Goal: Task Accomplishment & Management: Manage account settings

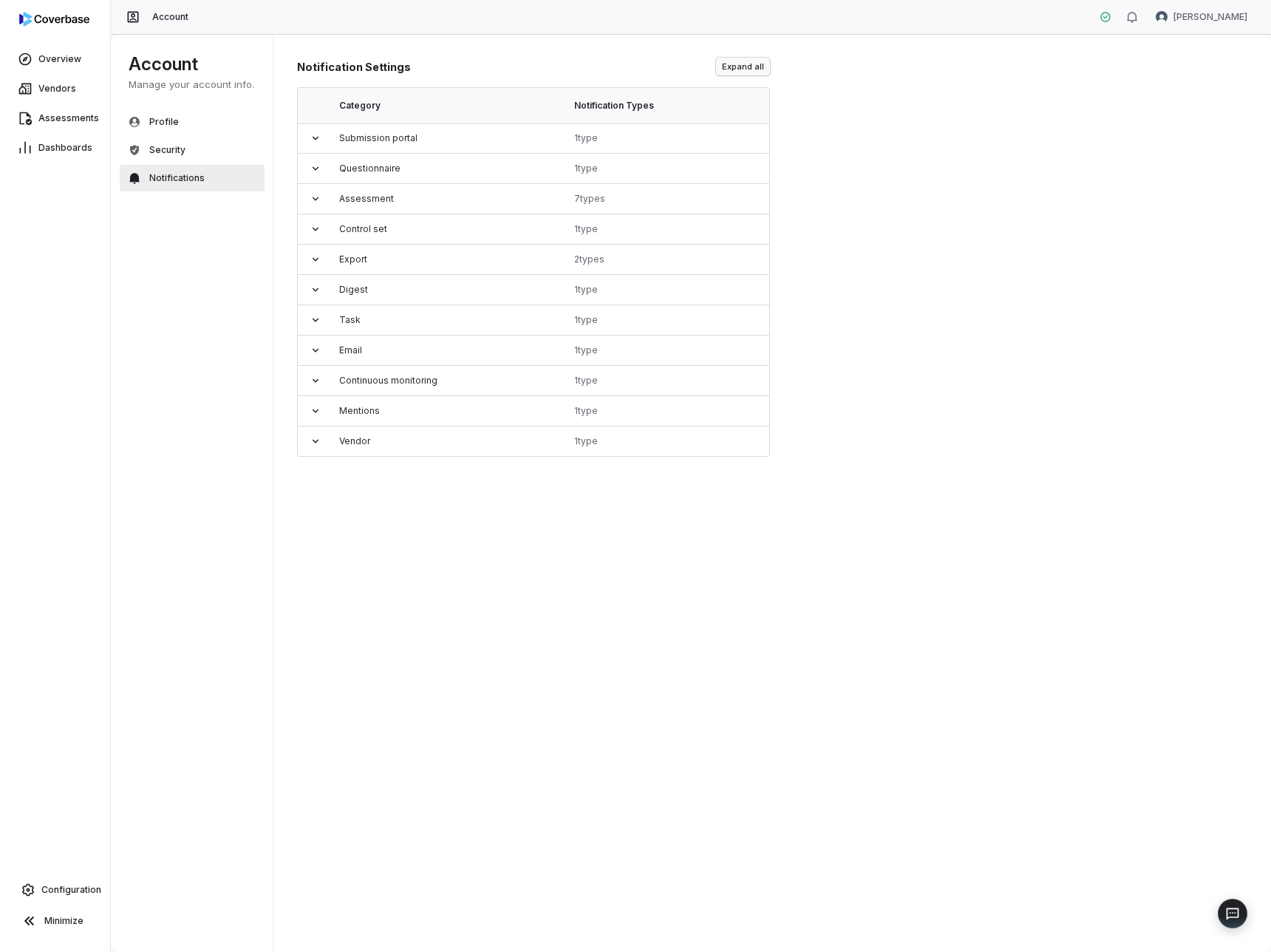
click at [744, 68] on button "Expand all" at bounding box center [743, 66] width 54 height 18
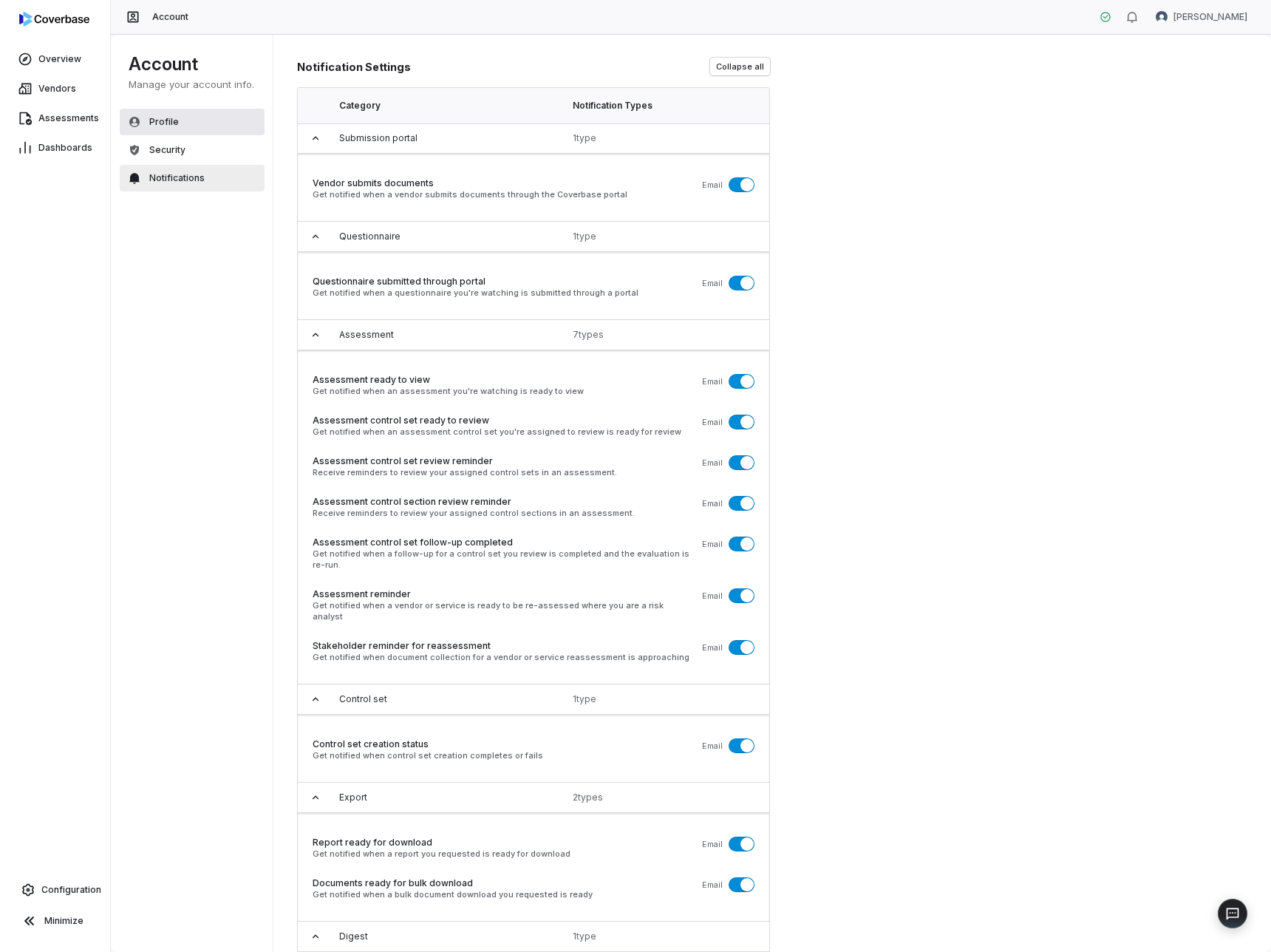
click at [188, 121] on button "Profile" at bounding box center [193, 122] width 145 height 27
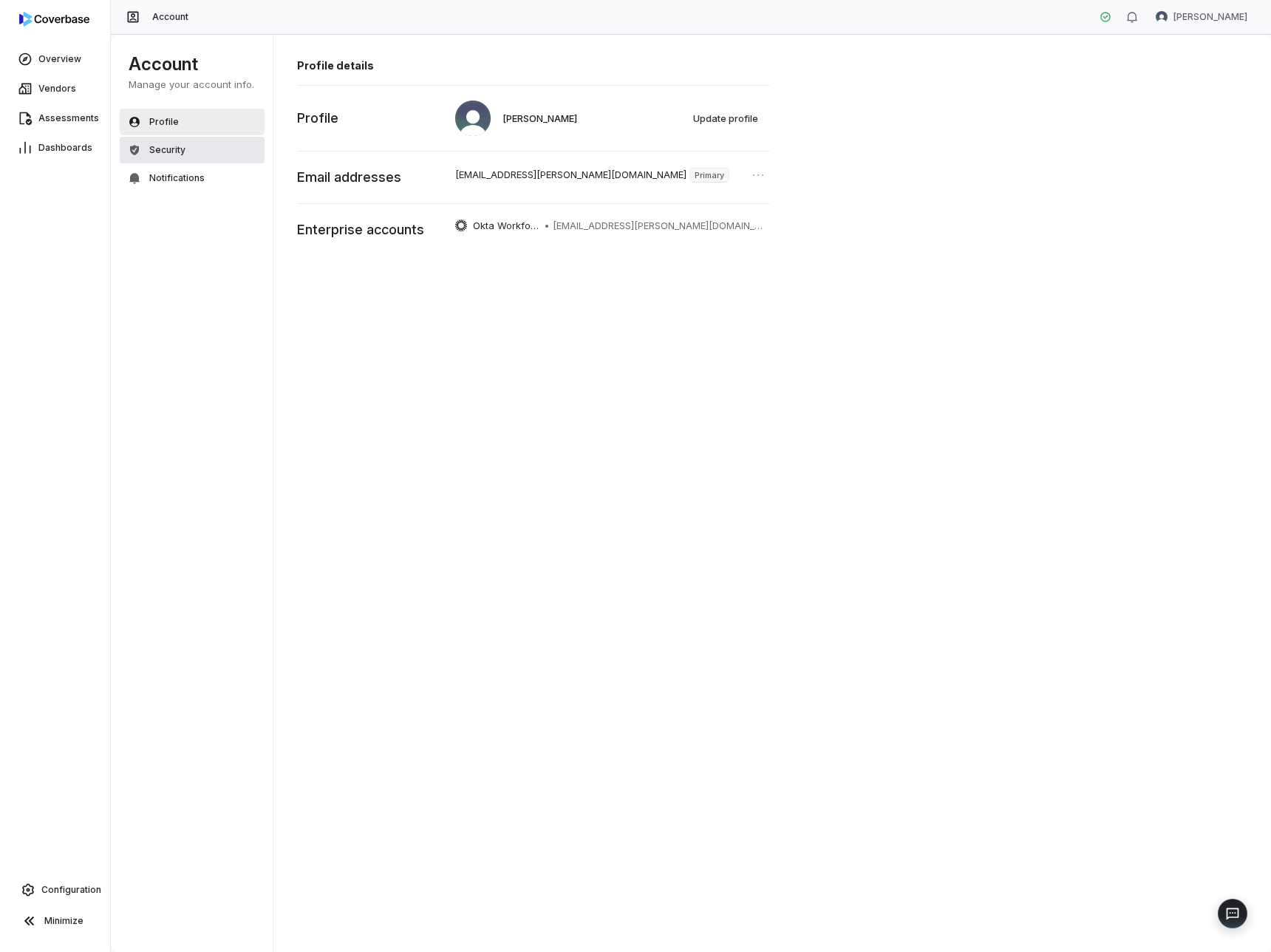
click at [177, 149] on span "Security" at bounding box center [167, 150] width 36 height 12
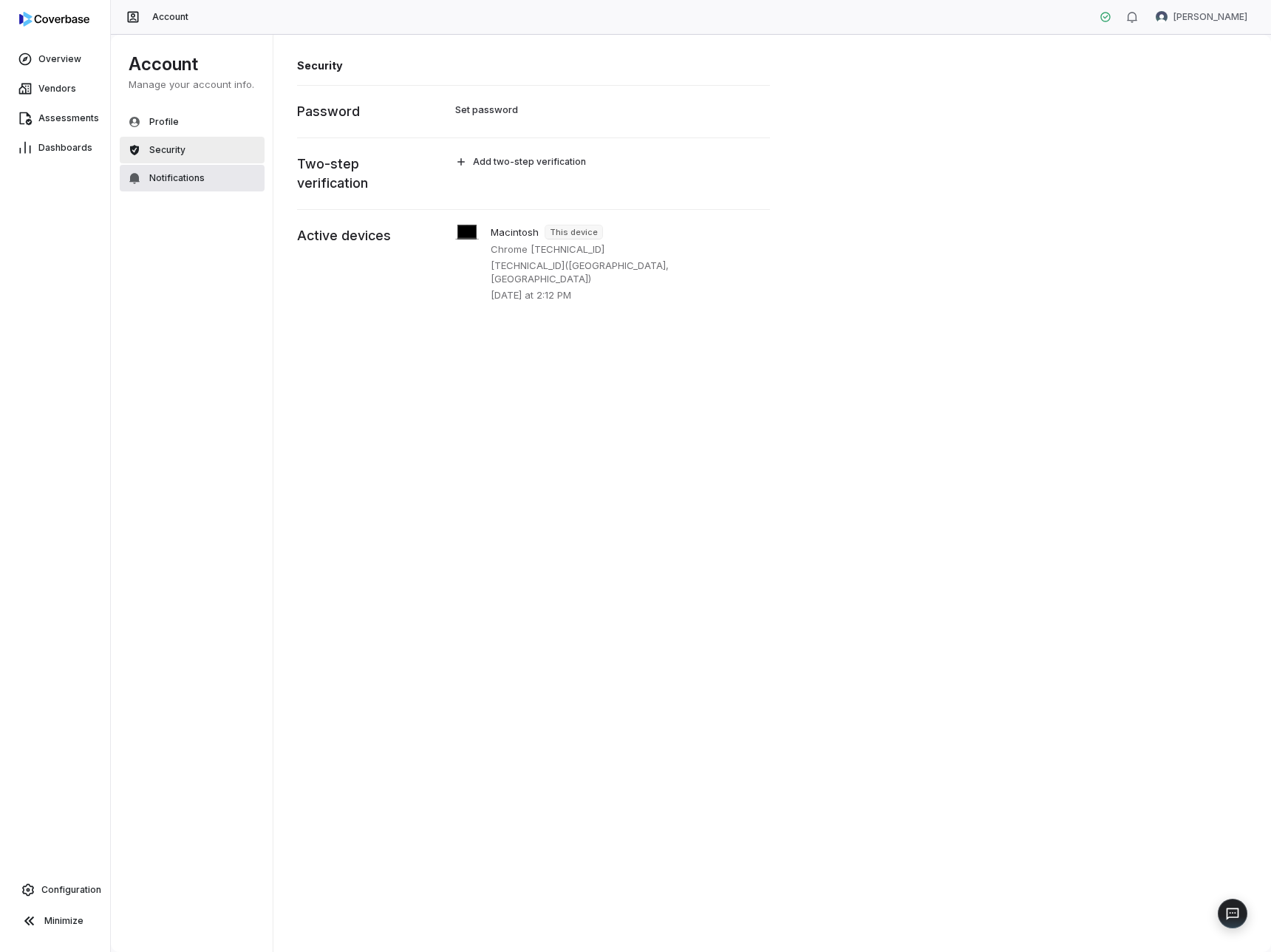
click at [174, 179] on span "Notifications" at bounding box center [177, 178] width 56 height 12
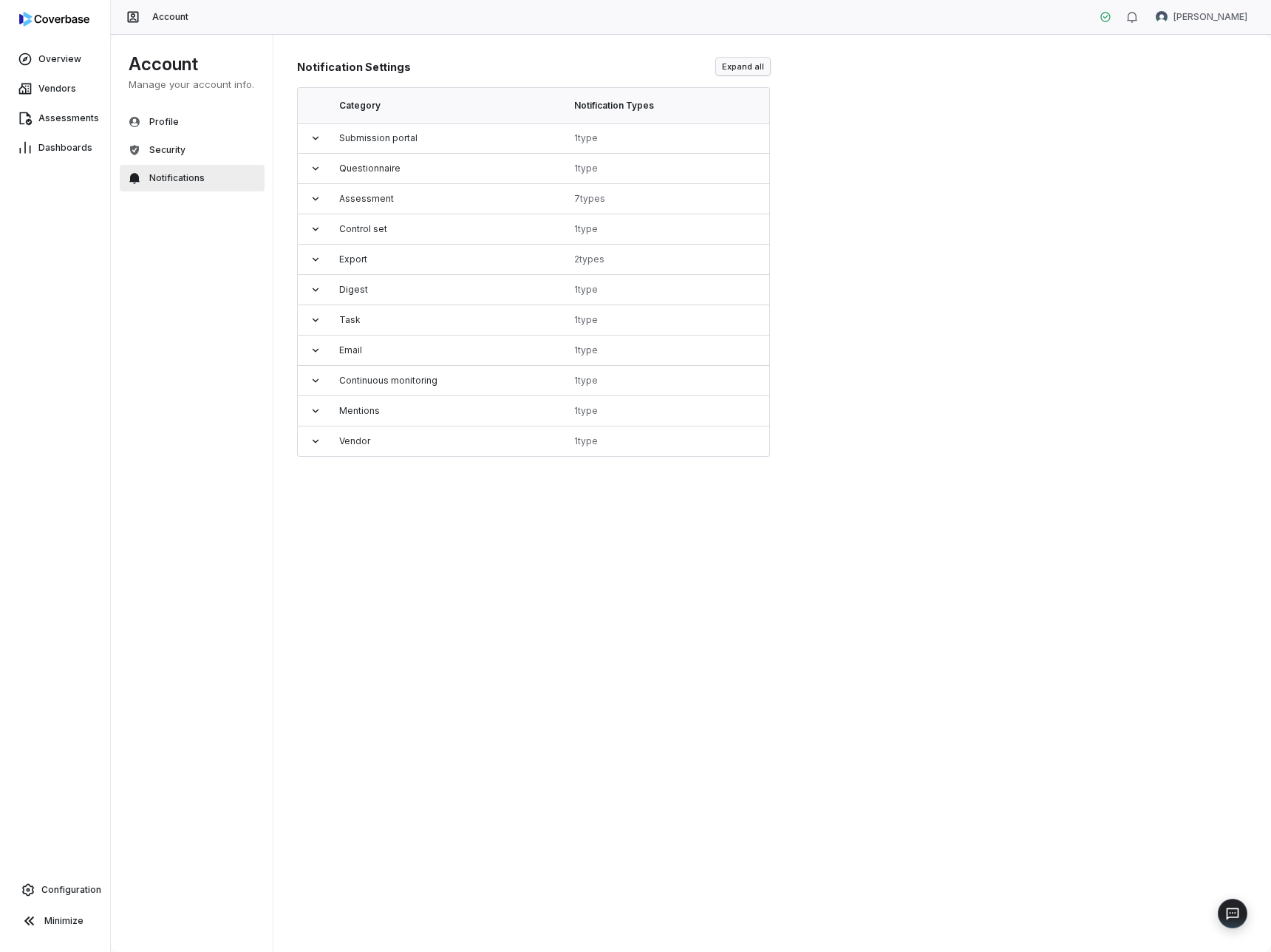
click at [758, 66] on button "Expand all" at bounding box center [743, 66] width 54 height 18
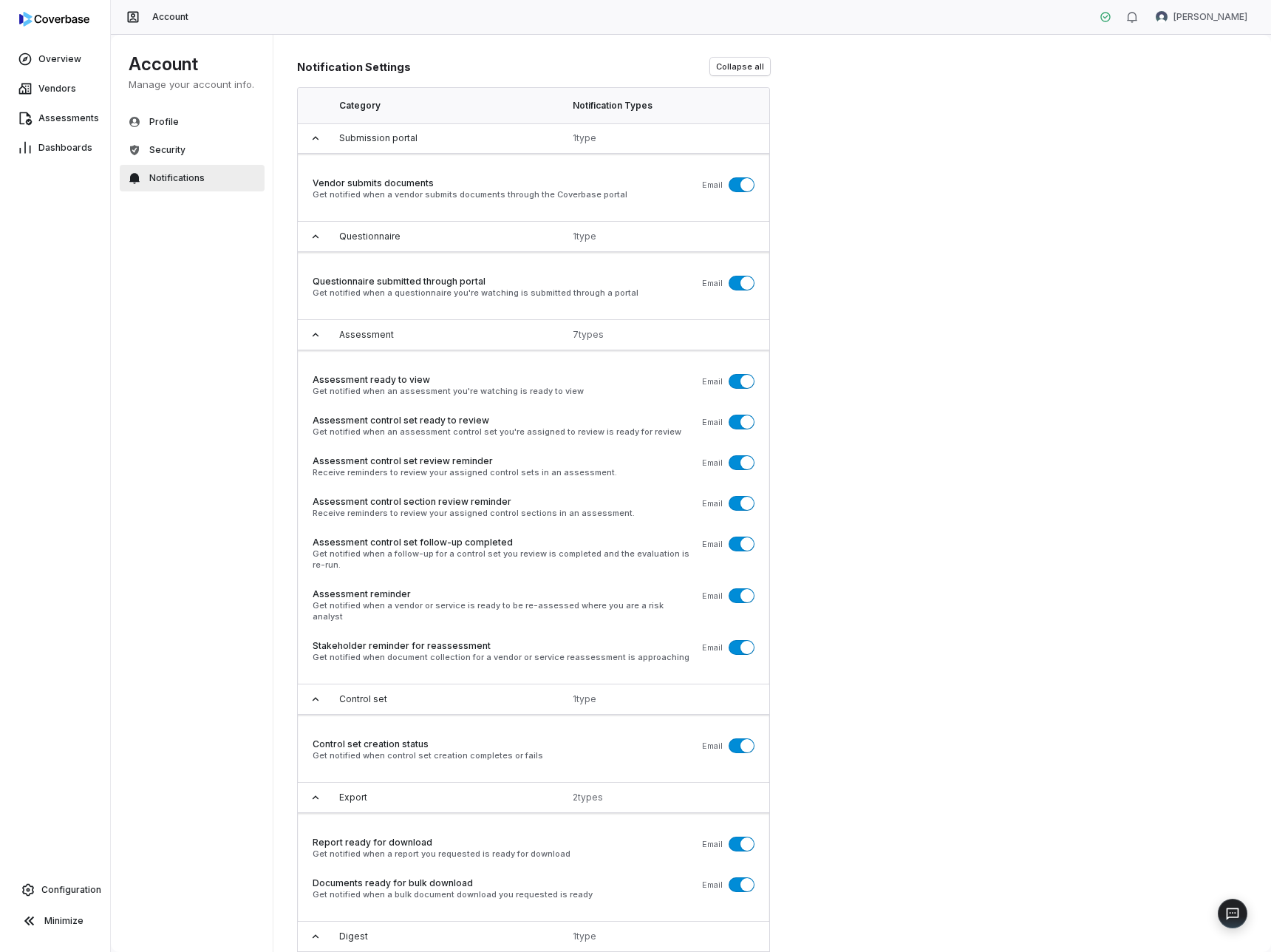
click at [745, 186] on span "button" at bounding box center [747, 184] width 13 height 13
drag, startPoint x: 743, startPoint y: 288, endPoint x: 738, endPoint y: 342, distance: 54.2
click at [743, 288] on span "button" at bounding box center [747, 283] width 13 height 13
drag, startPoint x: 736, startPoint y: 379, endPoint x: 741, endPoint y: 449, distance: 70.2
click at [736, 379] on button "button" at bounding box center [742, 382] width 26 height 15
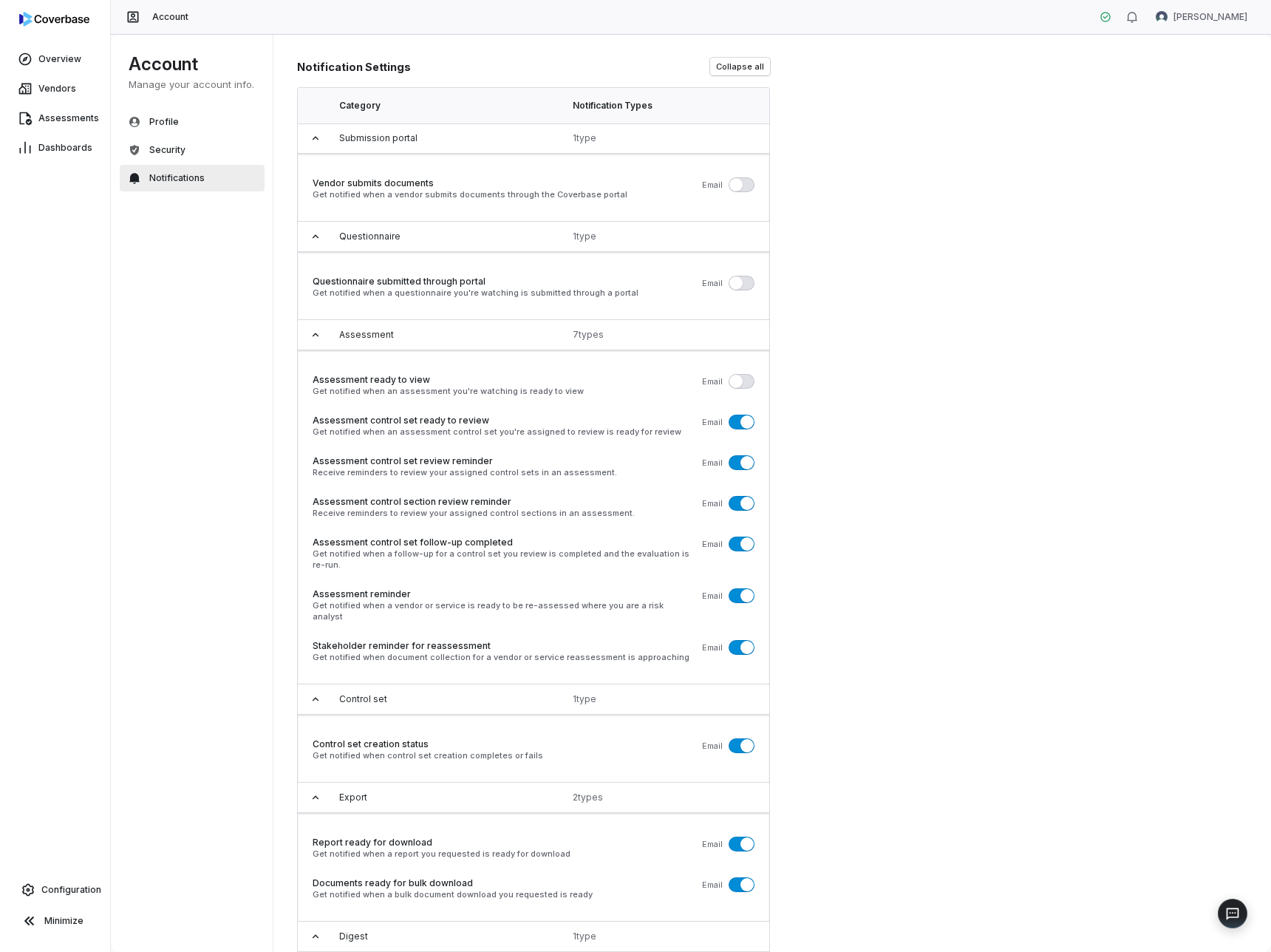
click at [742, 427] on span "button" at bounding box center [747, 422] width 13 height 13
drag, startPoint x: 734, startPoint y: 469, endPoint x: 735, endPoint y: 476, distance: 7.1
click at [734, 469] on button "button" at bounding box center [742, 463] width 26 height 15
drag, startPoint x: 739, startPoint y: 506, endPoint x: 738, endPoint y: 530, distance: 24.0
click at [738, 508] on button "button" at bounding box center [742, 503] width 26 height 15
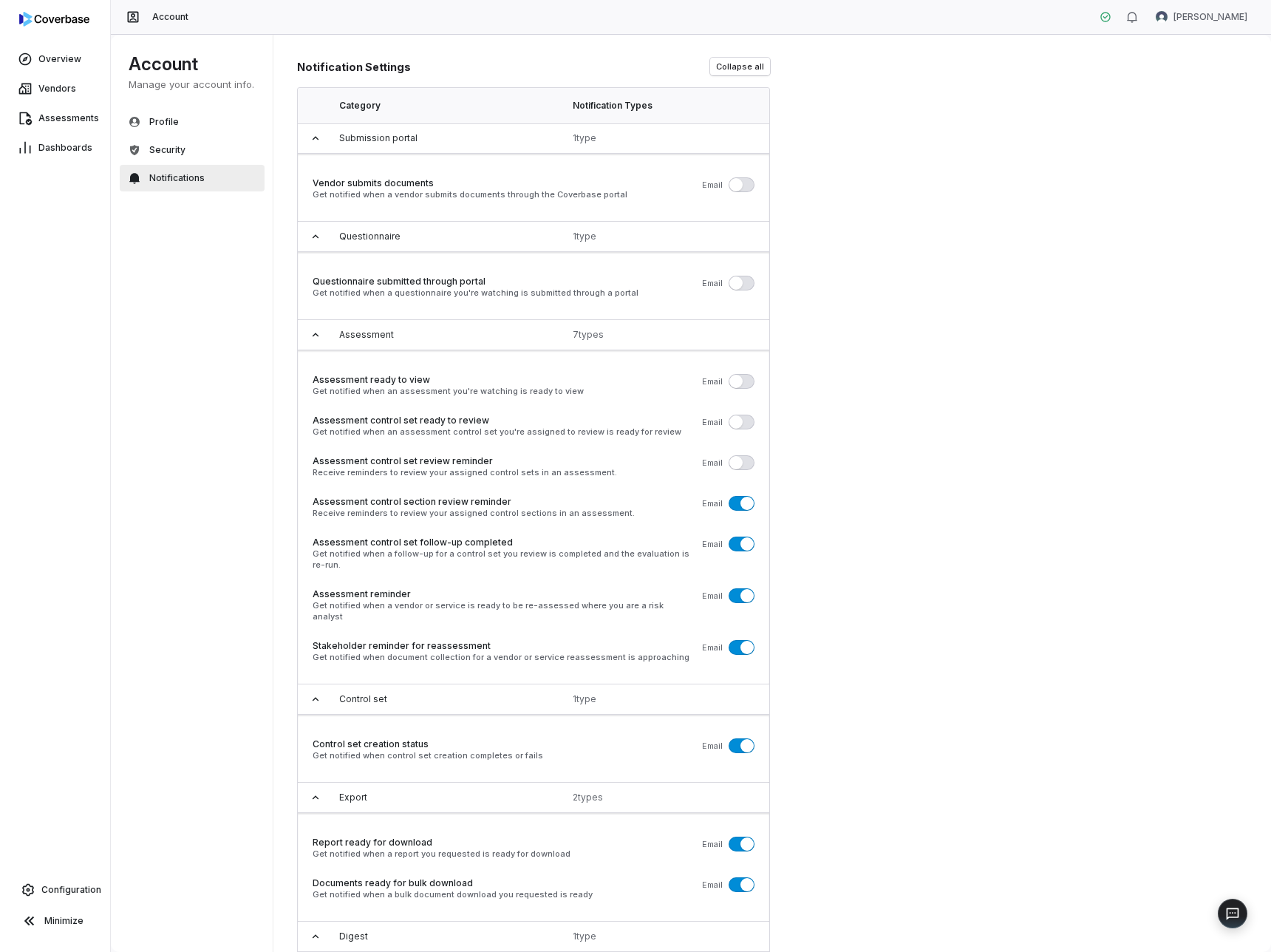
drag, startPoint x: 738, startPoint y: 537, endPoint x: 733, endPoint y: 557, distance: 20.6
click at [736, 540] on button "button" at bounding box center [742, 544] width 26 height 15
drag, startPoint x: 737, startPoint y: 599, endPoint x: 742, endPoint y: 617, distance: 18.7
click at [738, 599] on button "button" at bounding box center [742, 596] width 26 height 15
click at [746, 641] on span "button" at bounding box center [747, 648] width 13 height 13
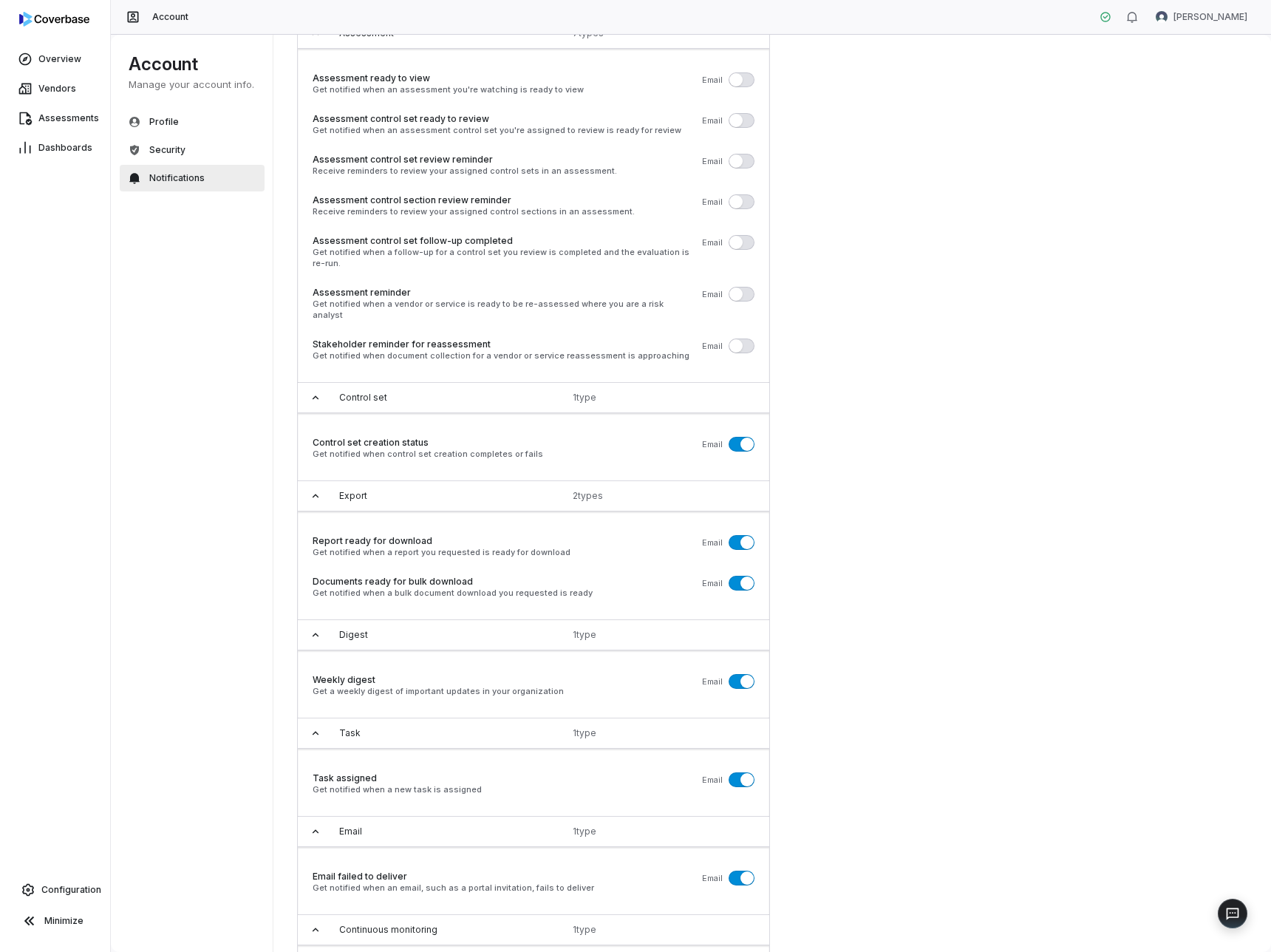
scroll to position [343, 0]
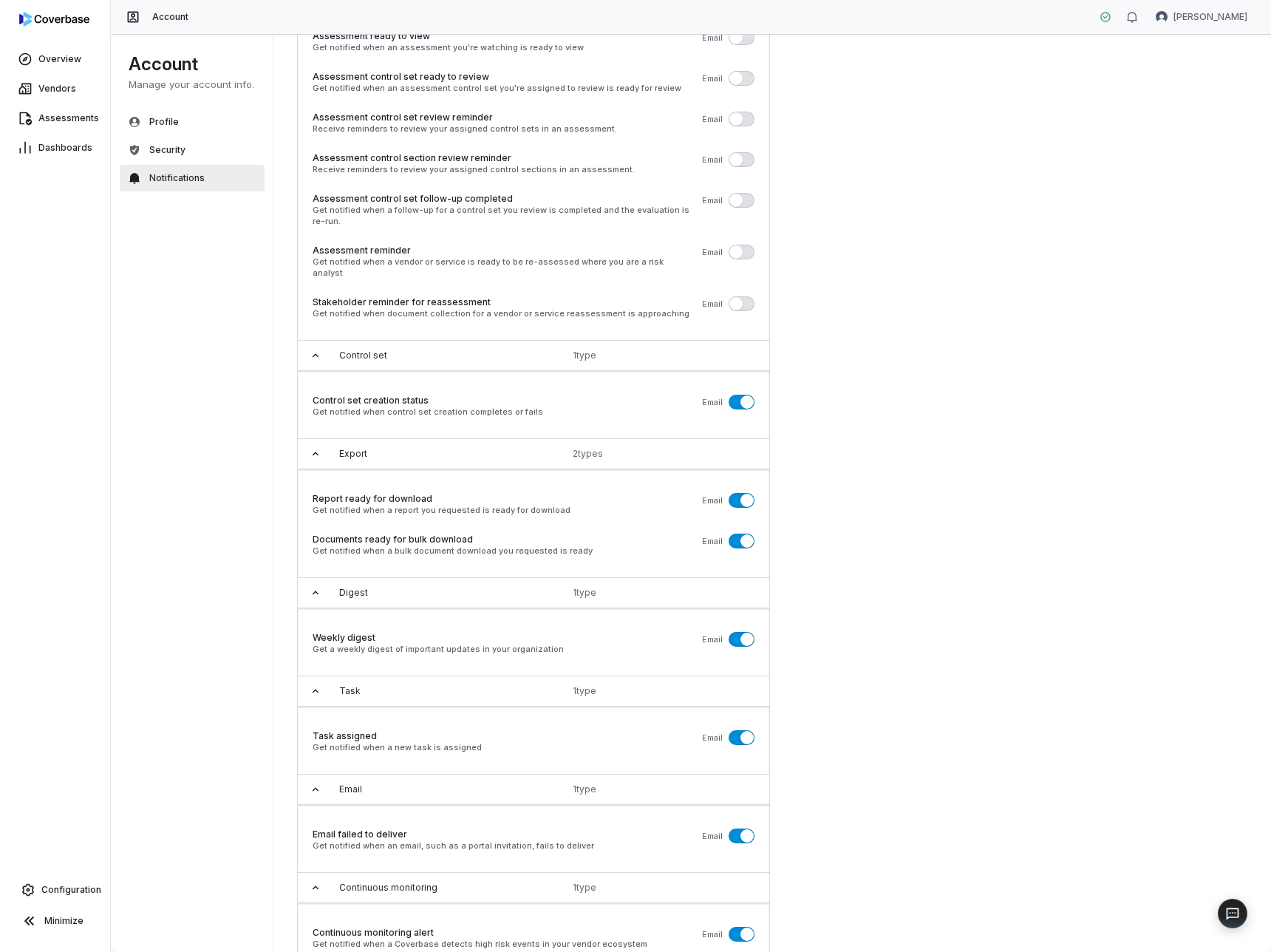
click at [742, 396] on span "button" at bounding box center [747, 402] width 13 height 13
drag, startPoint x: 737, startPoint y: 487, endPoint x: 738, endPoint y: 541, distance: 54.0
click at [737, 493] on button "button" at bounding box center [742, 501] width 26 height 15
click at [738, 544] on div "Documents ready for bulk download Get notified when a bulk document download yo…" at bounding box center [533, 547] width 442 height 29
click at [741, 633] on span "button" at bounding box center [747, 639] width 13 height 13
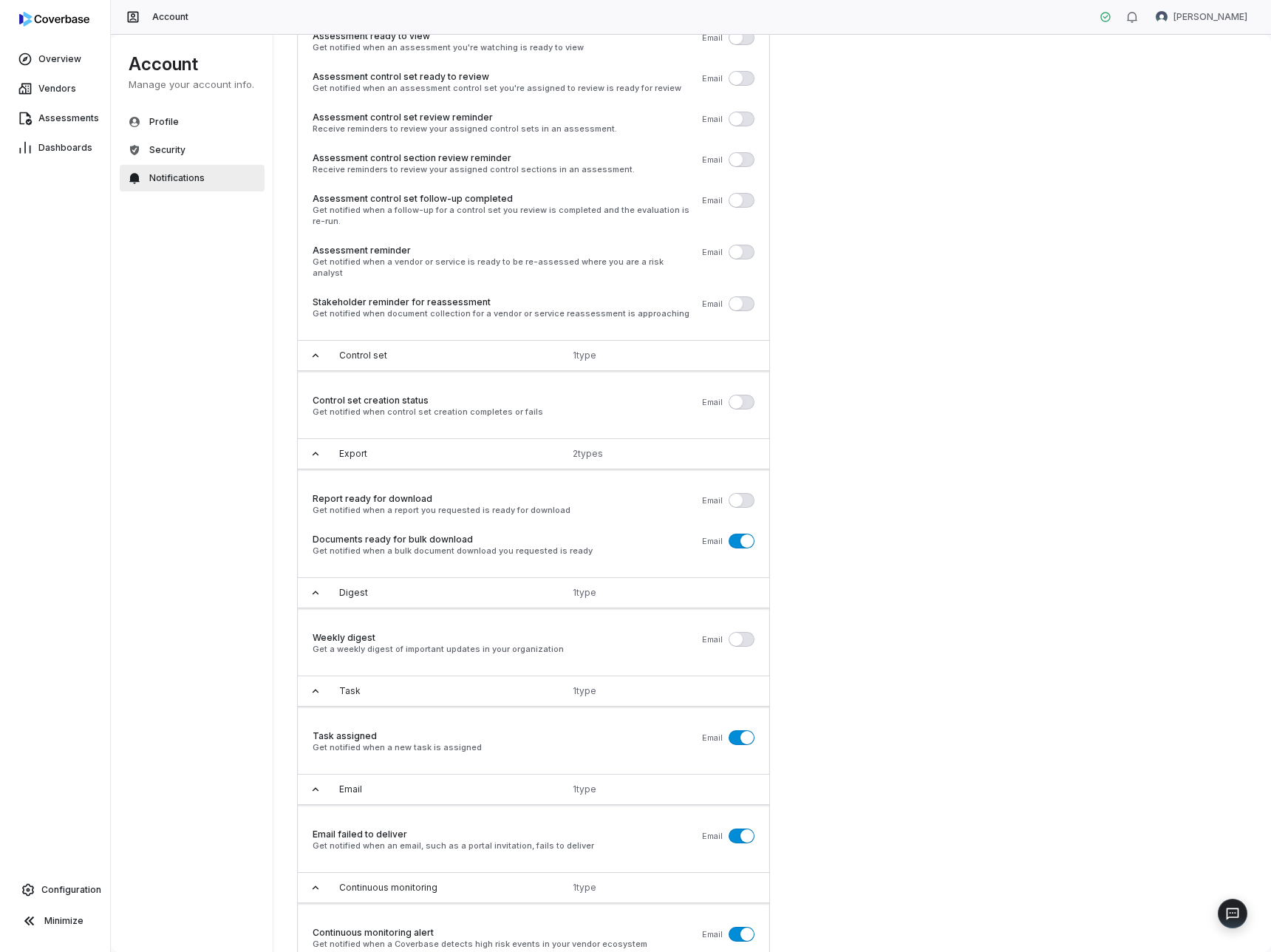
click at [741, 731] on span "button" at bounding box center [747, 738] width 13 height 13
click at [737, 533] on button "button" at bounding box center [742, 541] width 26 height 15
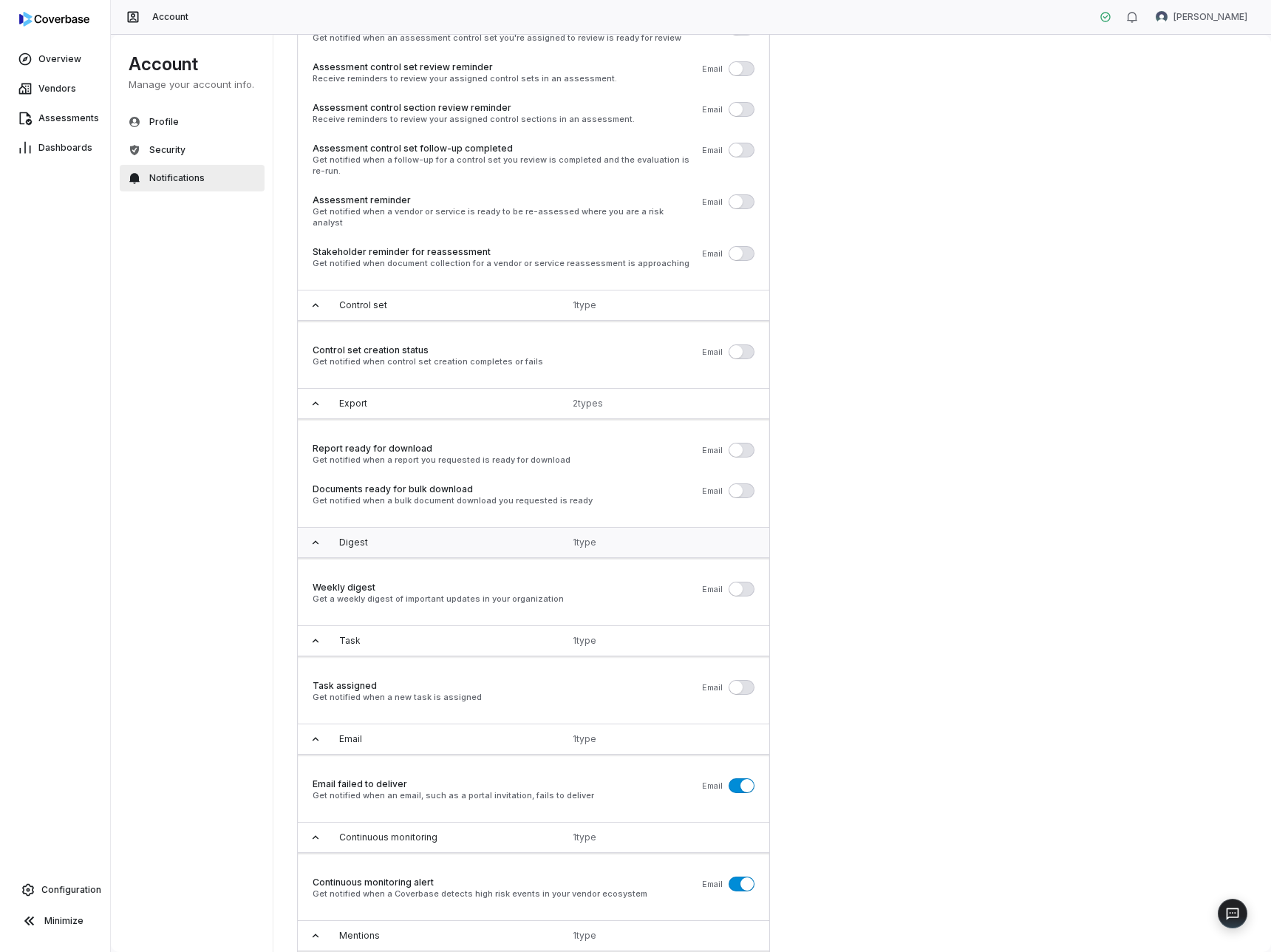
scroll to position [530, 0]
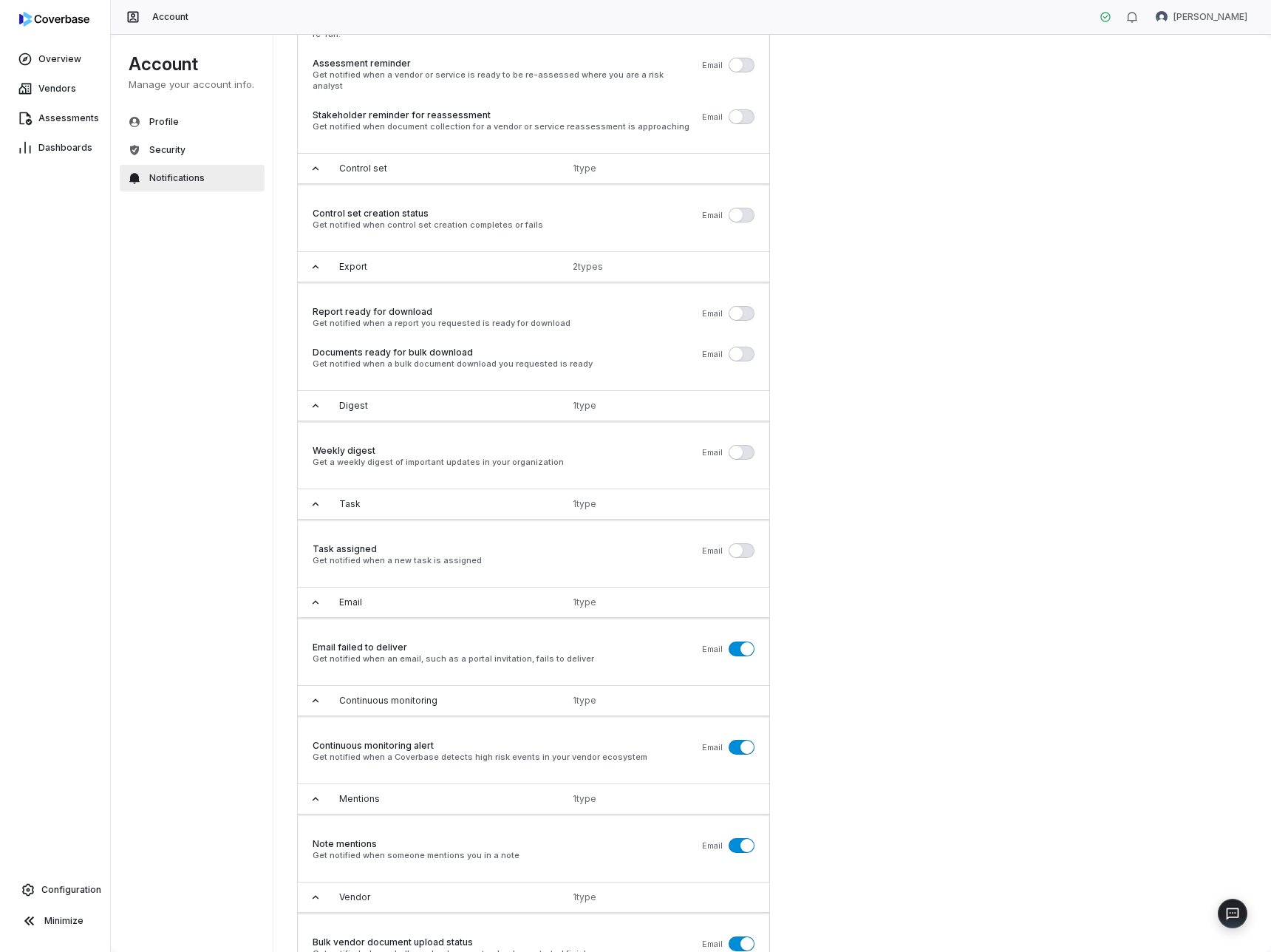
click at [742, 642] on span "button" at bounding box center [747, 649] width 13 height 13
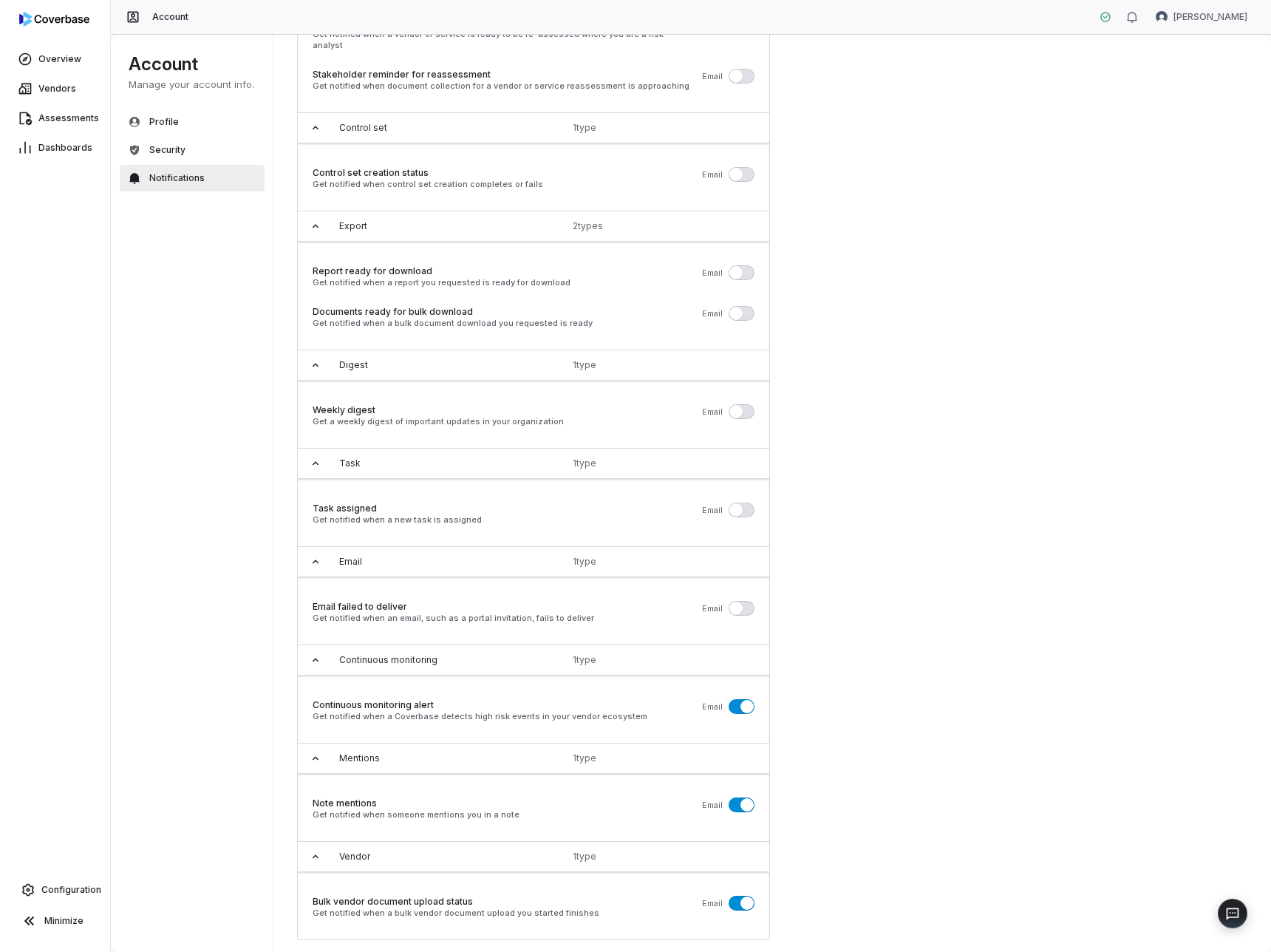
click at [744, 700] on span "button" at bounding box center [747, 706] width 13 height 13
click at [741, 805] on div "Note mentions Get notified when someone mentions you in a note email" at bounding box center [533, 811] width 442 height 29
click at [742, 902] on div "Bulk vendor document upload status Get notified when a bulk vendor document upl…" at bounding box center [533, 910] width 442 height 29
drag, startPoint x: 742, startPoint y: 893, endPoint x: 750, endPoint y: 865, distance: 29.1
click at [741, 896] on span "button" at bounding box center [747, 903] width 13 height 13
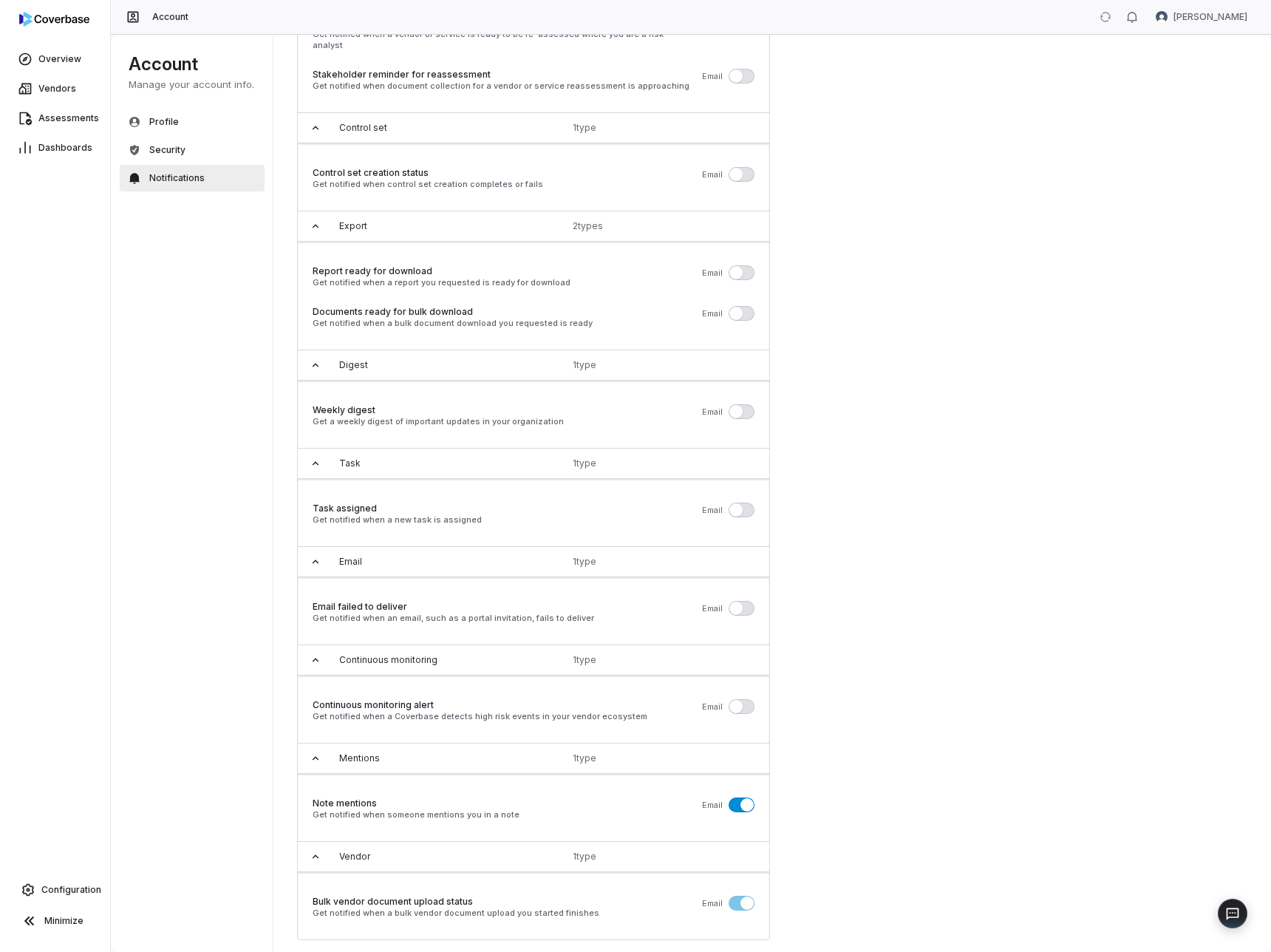
click at [742, 798] on span "button" at bounding box center [747, 805] width 13 height 13
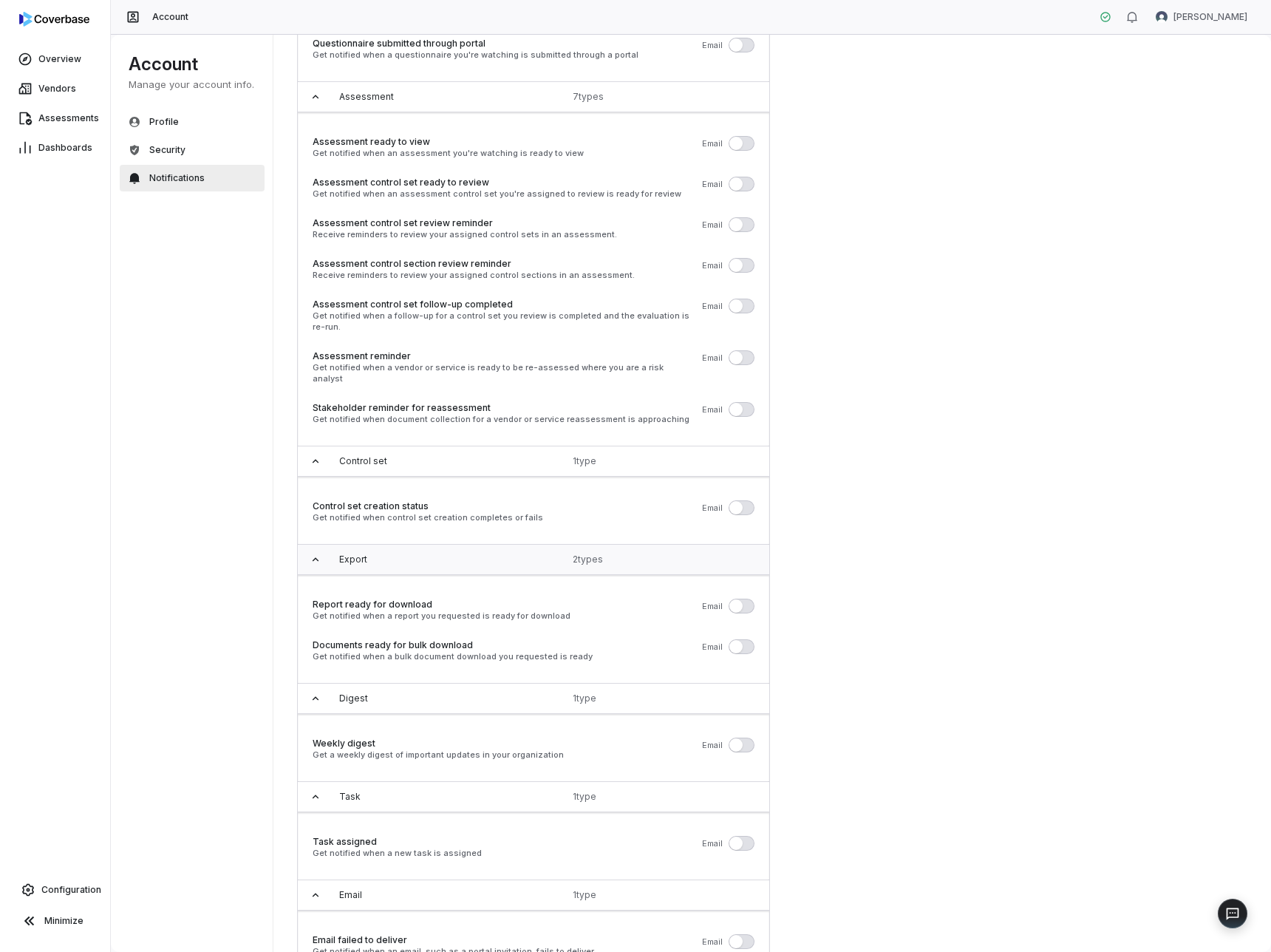
scroll to position [0, 0]
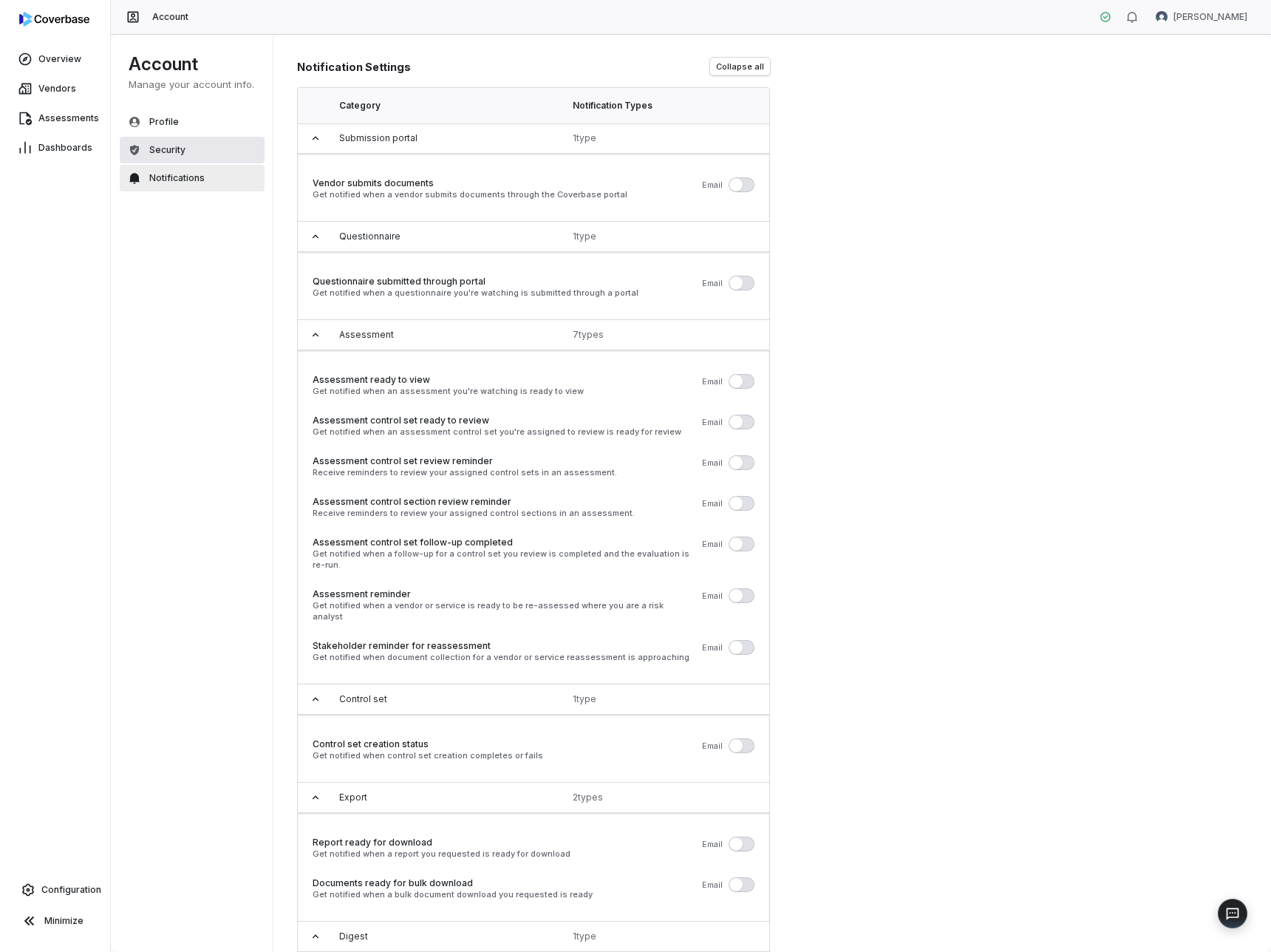
click at [189, 142] on button "Security" at bounding box center [193, 150] width 145 height 27
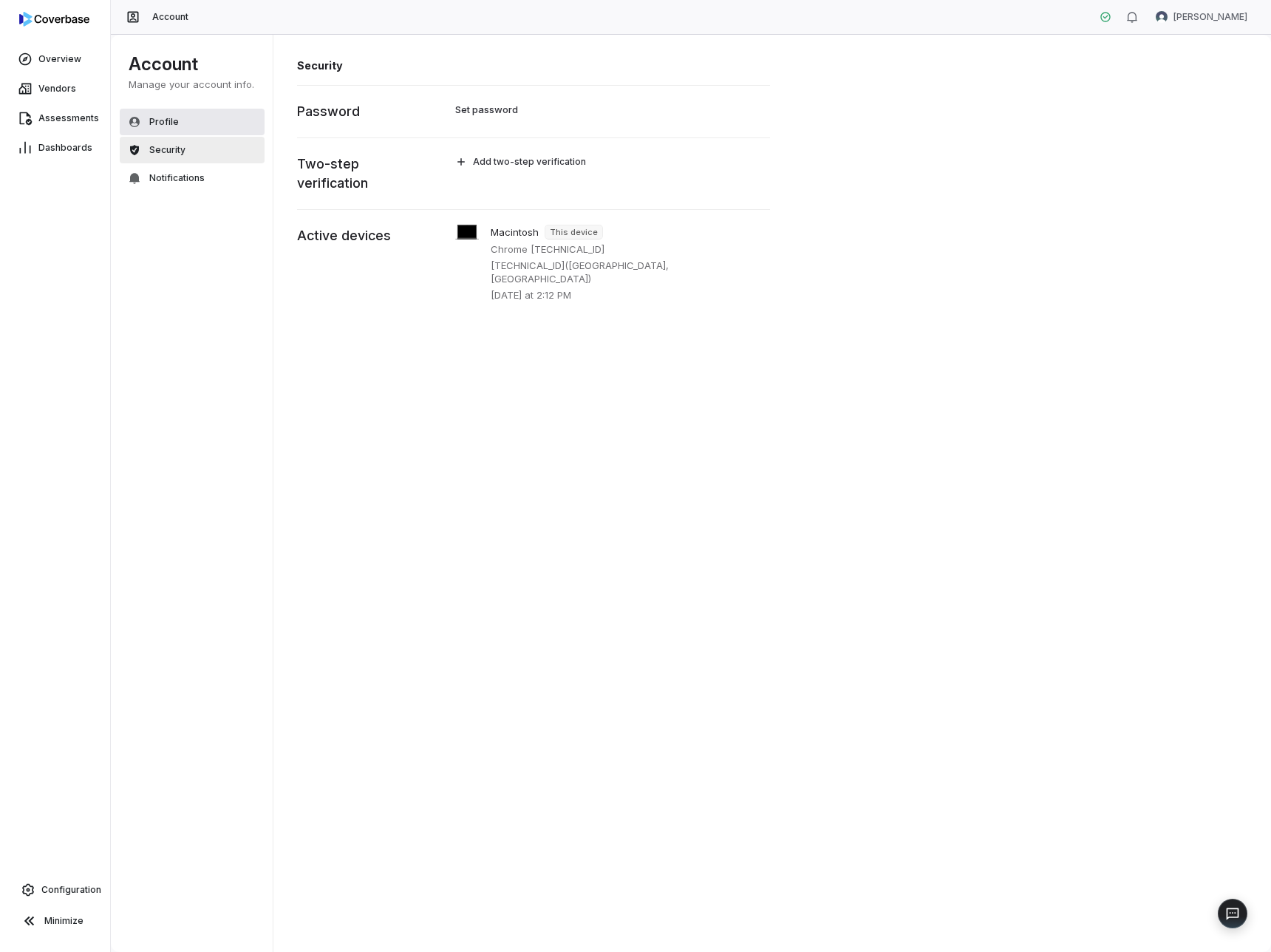
click at [189, 120] on button "Profile" at bounding box center [193, 122] width 145 height 27
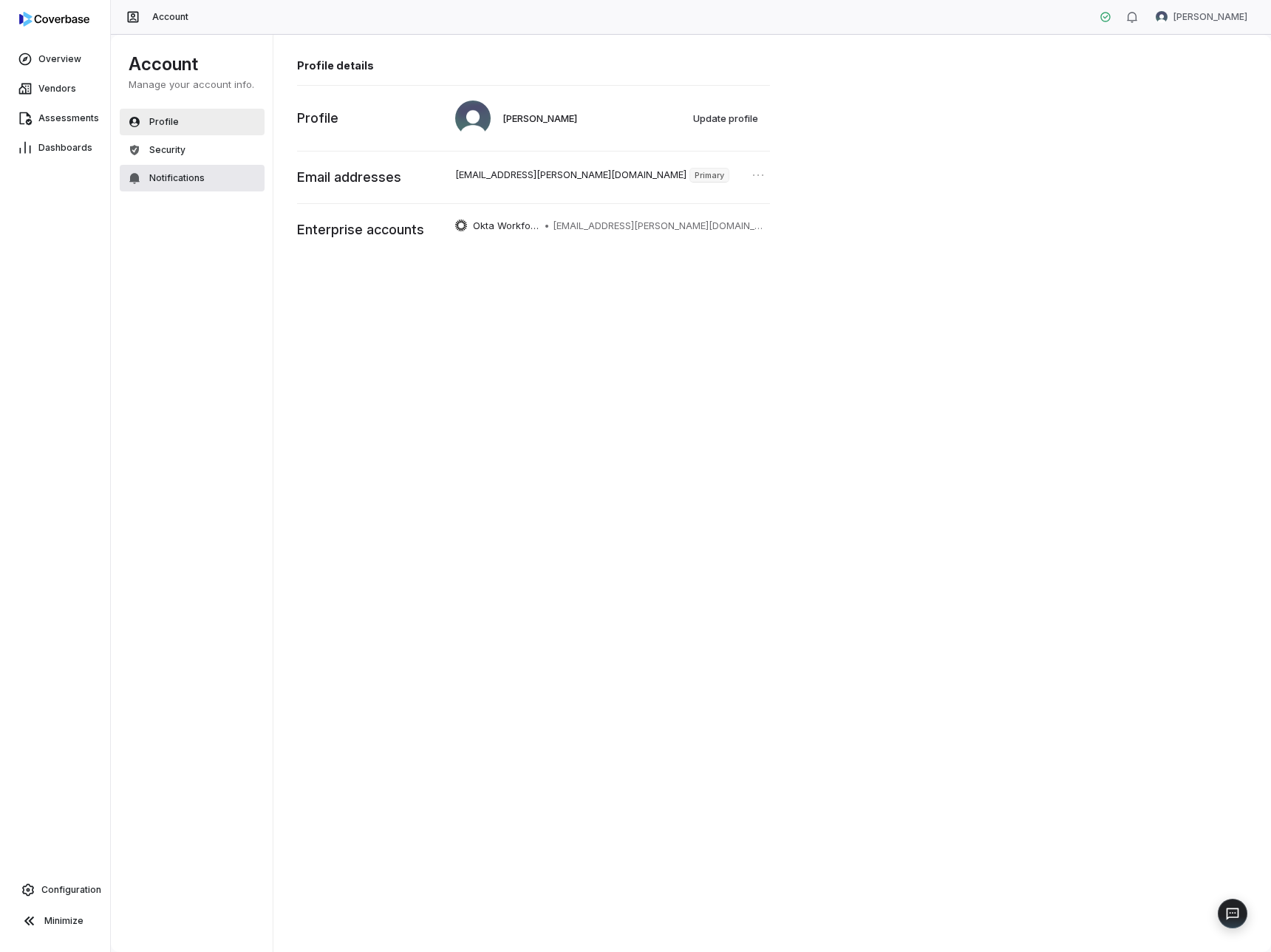
click at [169, 168] on button "Notifications" at bounding box center [193, 178] width 145 height 27
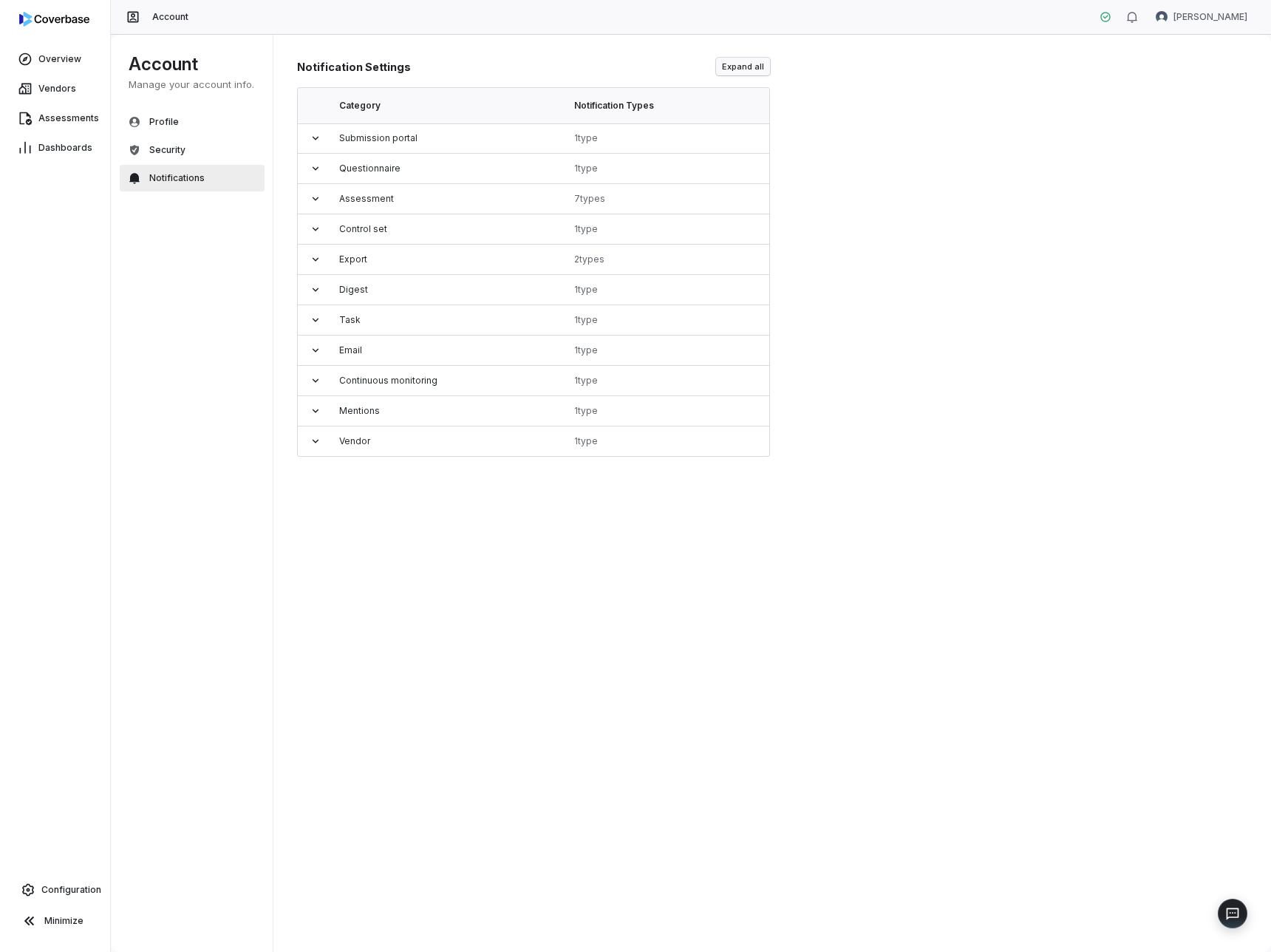
click at [763, 60] on button "Expand all" at bounding box center [743, 66] width 54 height 18
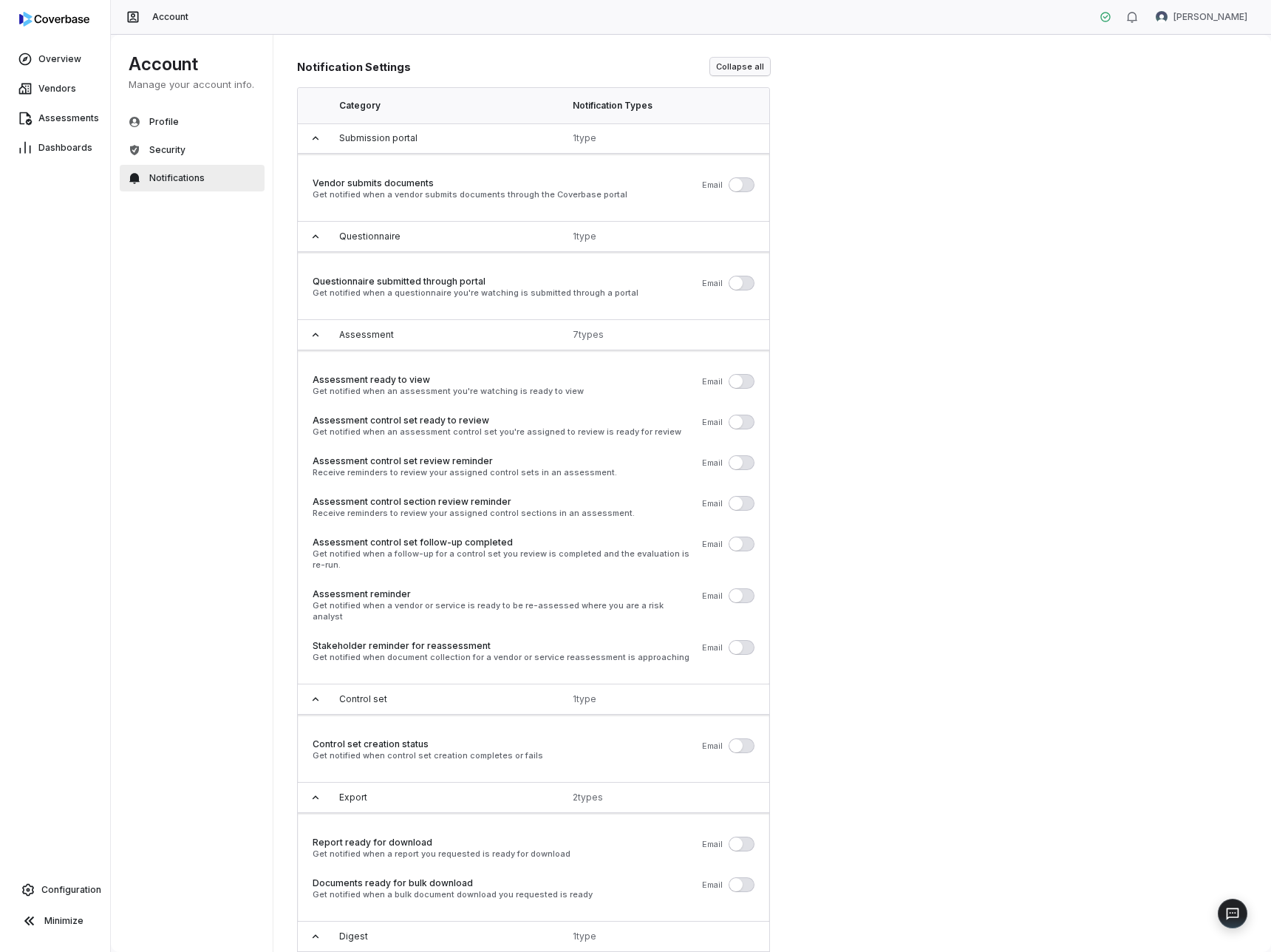
click at [752, 62] on button "Collapse all" at bounding box center [740, 66] width 60 height 18
